Goal: Find specific page/section: Find specific page/section

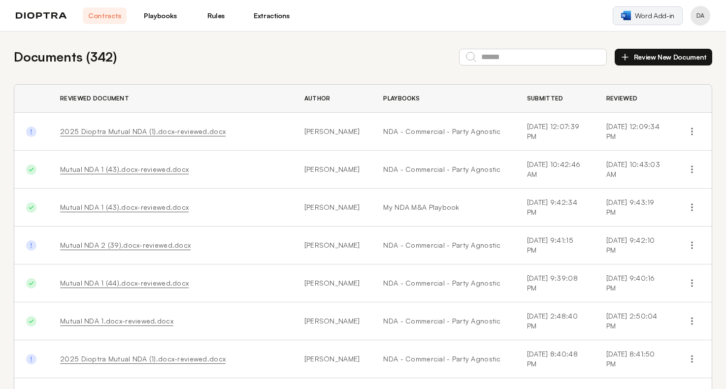
click at [642, 17] on span "Word Add-in" at bounding box center [653, 16] width 39 height 10
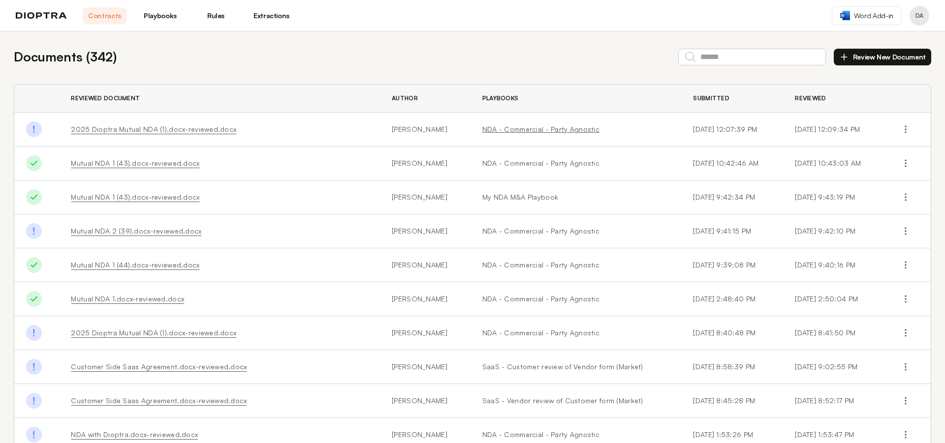
click at [509, 126] on link "NDA - Commercial - Party Agnostic" at bounding box center [576, 130] width 188 height 10
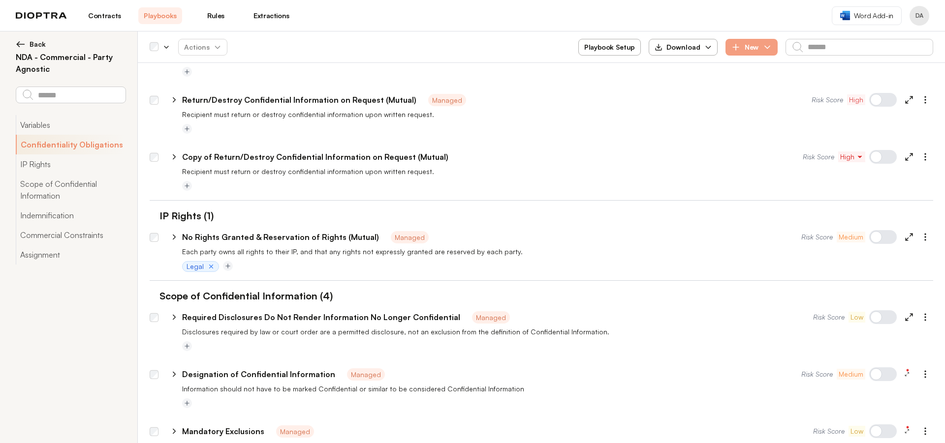
scroll to position [380, 0]
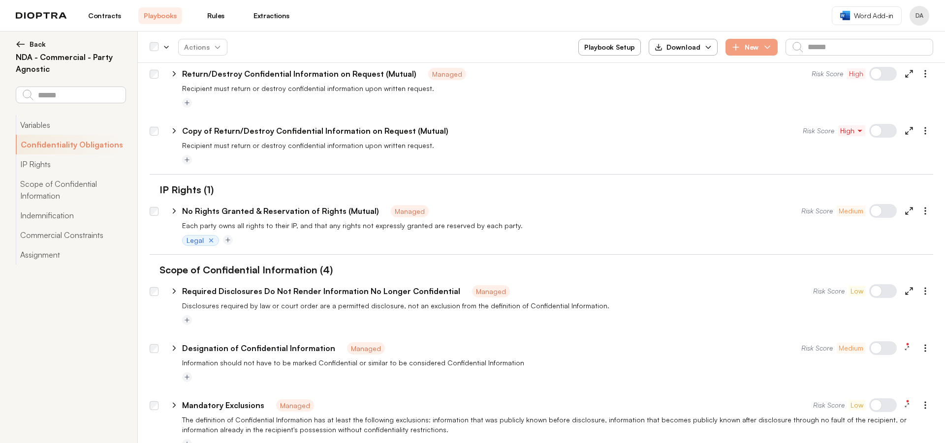
click at [176, 133] on icon at bounding box center [174, 130] width 9 height 9
type textarea "*"
select select "******"
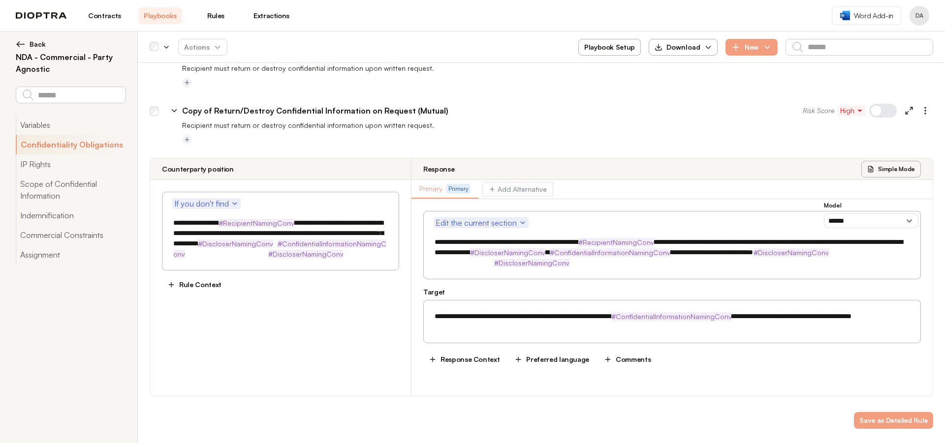
scroll to position [407, 0]
